Goal: Task Accomplishment & Management: Complete application form

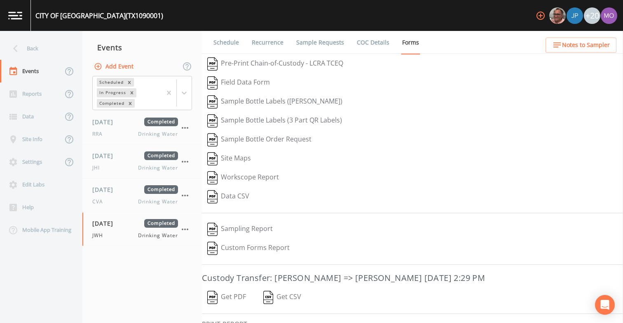
click at [43, 54] on div "Back" at bounding box center [37, 48] width 74 height 23
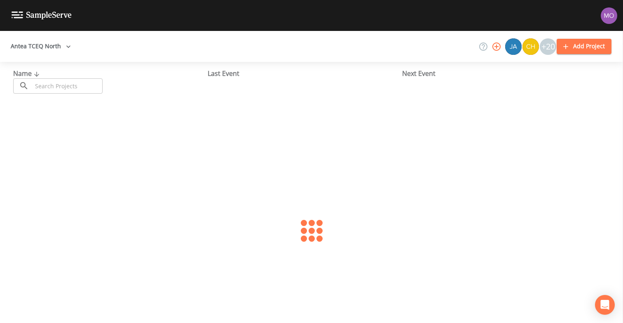
click at [68, 83] on input "text" at bounding box center [67, 85] width 70 height 15
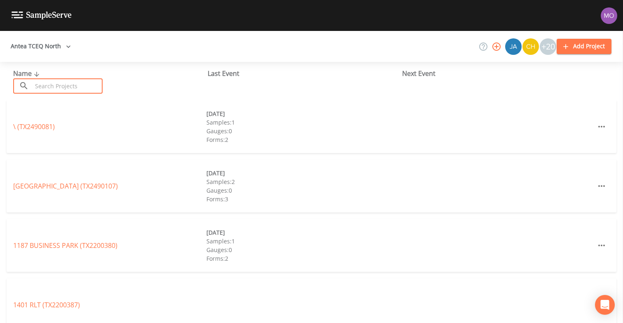
paste input "TX1110111"
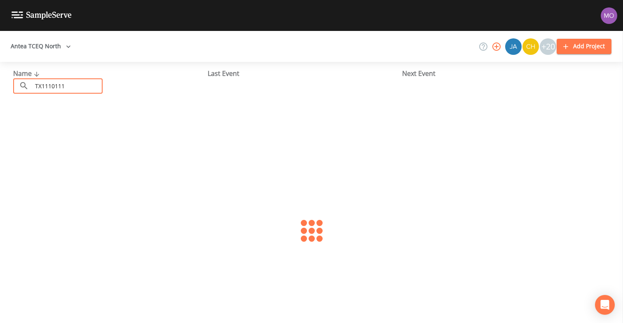
type input "TX1110111"
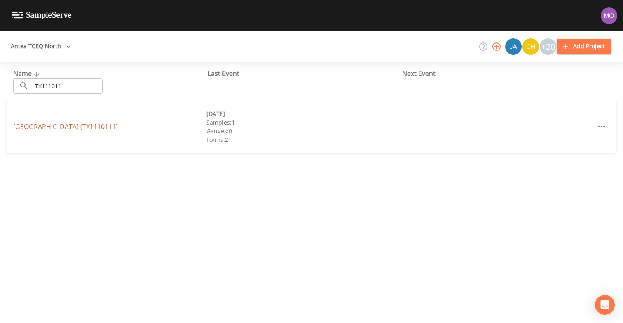
click at [75, 125] on link "[GEOGRAPHIC_DATA] (TX1110111)" at bounding box center [65, 126] width 105 height 9
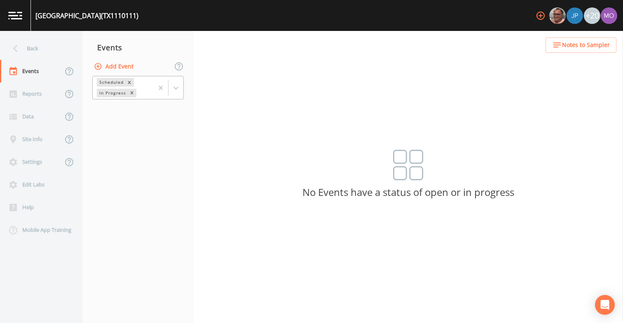
click at [115, 93] on div "In Progress" at bounding box center [112, 93] width 31 height 9
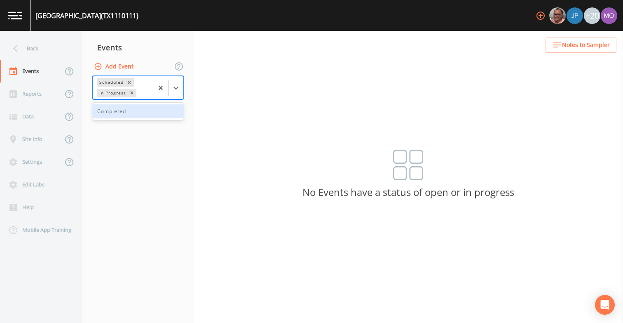
click at [118, 66] on button "Add Event" at bounding box center [114, 66] width 45 height 15
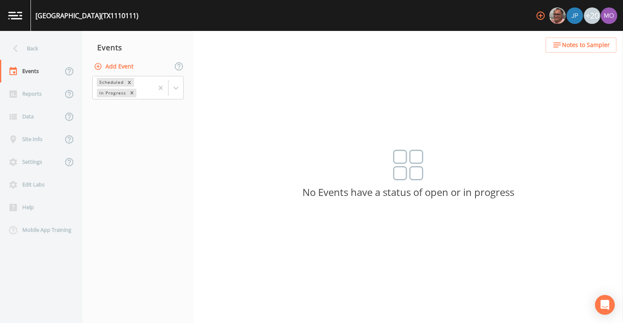
type input "JWH"
type input "[DATE]"
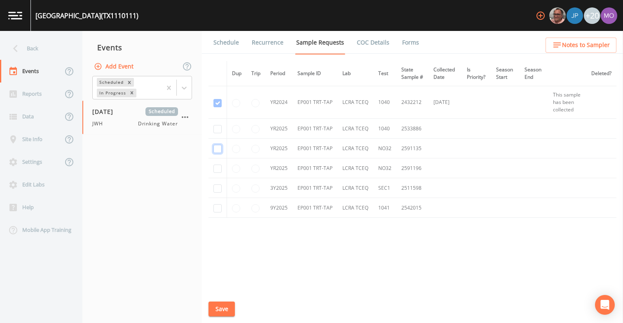
click at [217, 153] on input "checkbox" at bounding box center [218, 149] width 8 height 8
checkbox input "true"
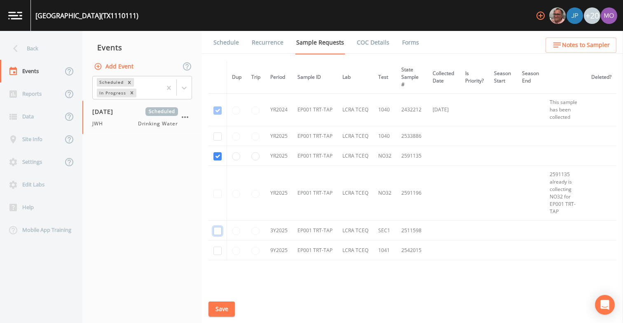
click at [219, 229] on input "checkbox" at bounding box center [218, 231] width 8 height 8
checkbox input "true"
click at [219, 309] on button "Save" at bounding box center [222, 308] width 26 height 15
click at [225, 44] on link "Schedule" at bounding box center [226, 42] width 28 height 23
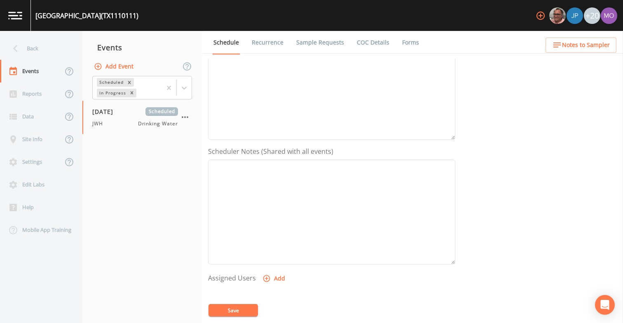
scroll to position [228, 0]
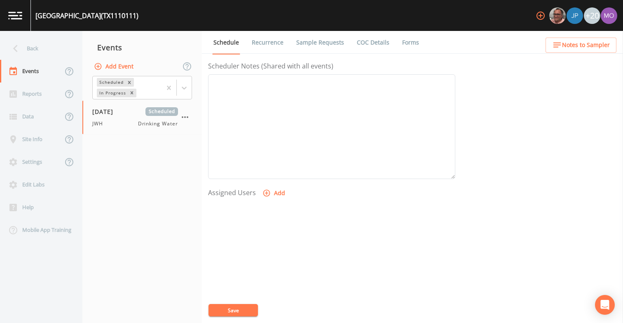
click at [276, 197] on button "Add" at bounding box center [275, 193] width 28 height 15
select select "5228c763-cea1-42f9-884e-47d3eb1fbd8b"
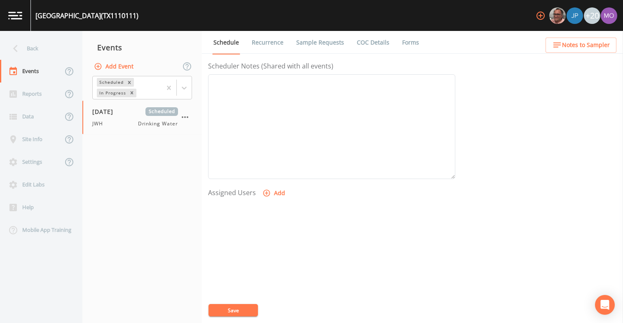
select select
click at [218, 310] on button "Save" at bounding box center [233, 310] width 49 height 12
click at [314, 40] on link "Sample Requests" at bounding box center [320, 42] width 50 height 23
